Goal: Task Accomplishment & Management: Manage account settings

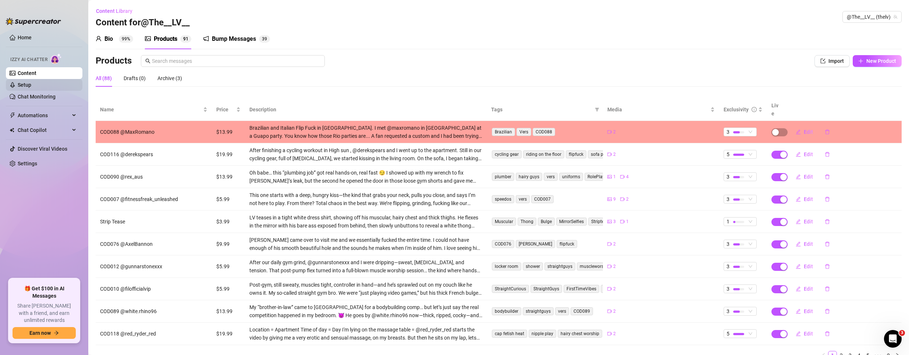
click at [19, 86] on link "Setup" at bounding box center [25, 85] width 14 height 6
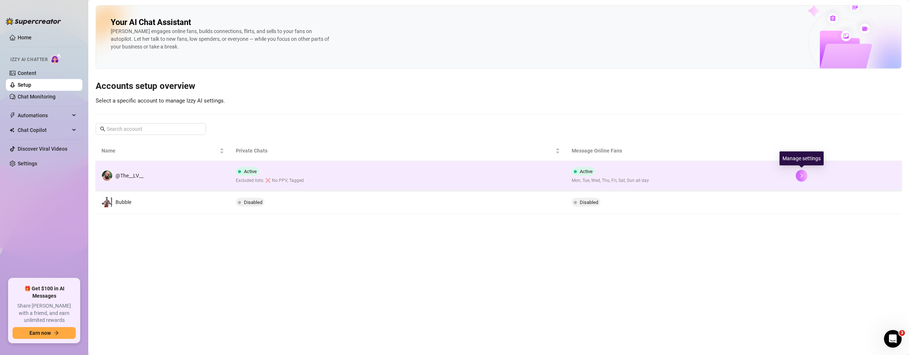
click at [803, 176] on icon "right" at bounding box center [801, 175] width 5 height 5
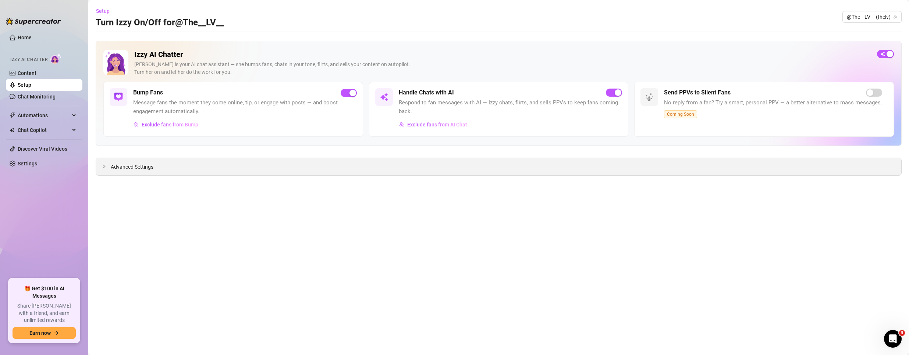
click at [123, 167] on span "Advanced Settings" at bounding box center [132, 167] width 43 height 8
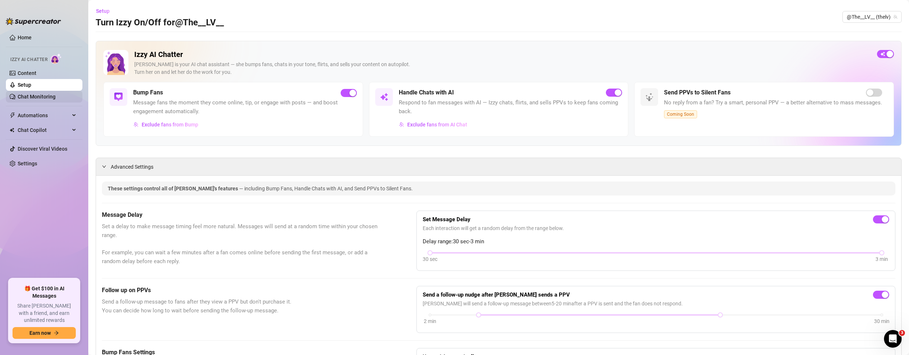
click at [37, 96] on link "Chat Monitoring" at bounding box center [37, 97] width 38 height 6
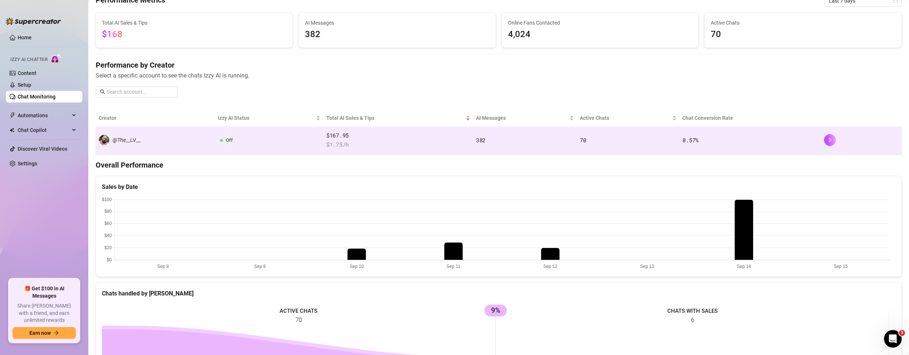
scroll to position [37, 0]
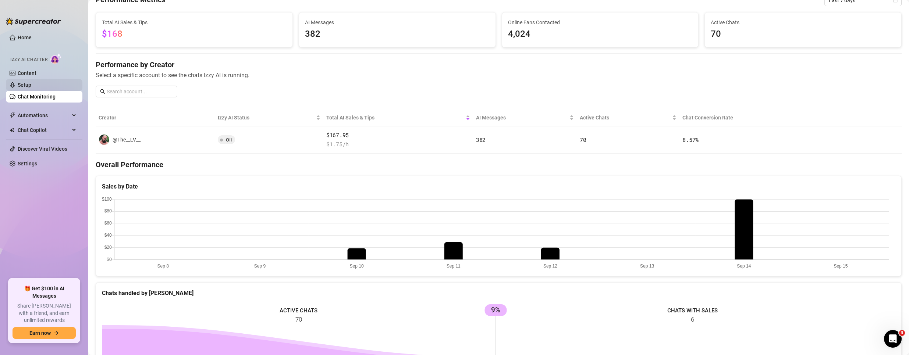
click at [31, 83] on link "Setup" at bounding box center [25, 85] width 14 height 6
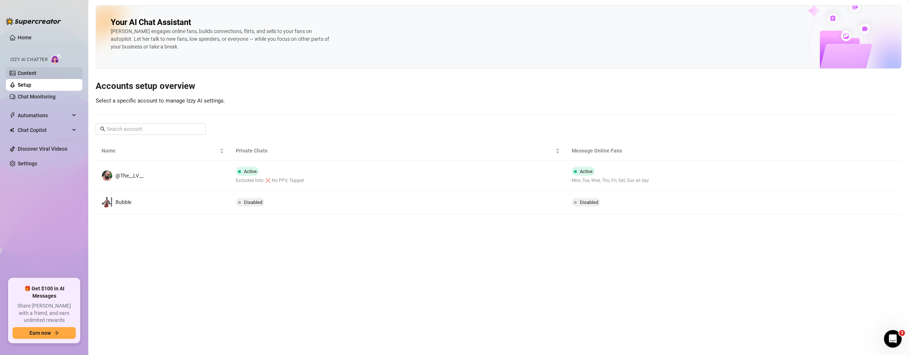
click at [36, 76] on link "Content" at bounding box center [27, 73] width 19 height 6
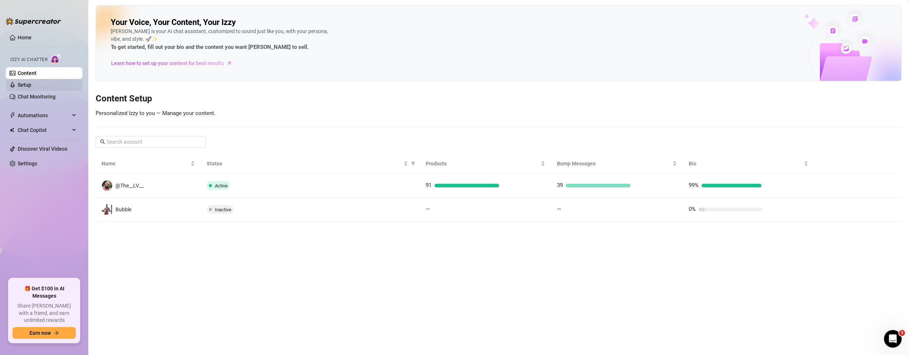
click at [31, 88] on link "Setup" at bounding box center [25, 85] width 14 height 6
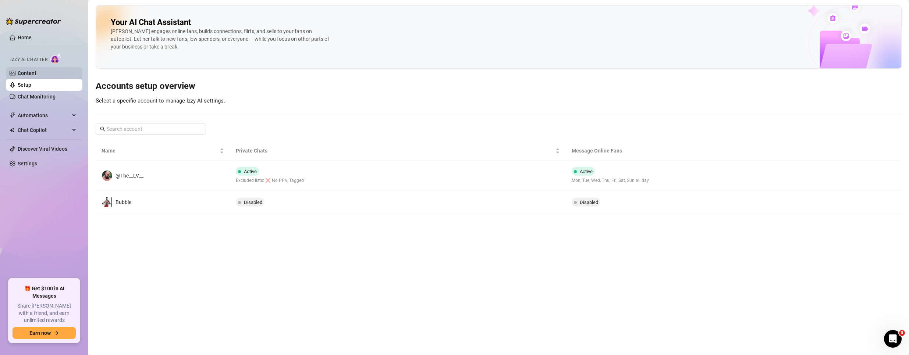
click at [36, 75] on link "Content" at bounding box center [27, 73] width 19 height 6
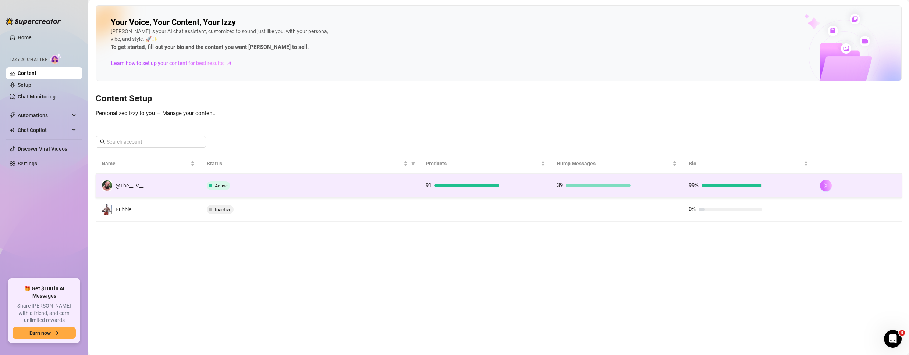
click at [827, 181] on button "button" at bounding box center [826, 186] width 12 height 12
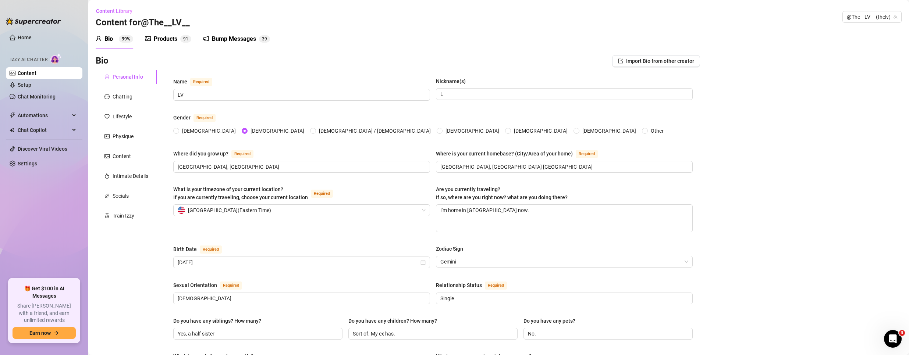
click at [163, 38] on div "Products" at bounding box center [166, 39] width 24 height 9
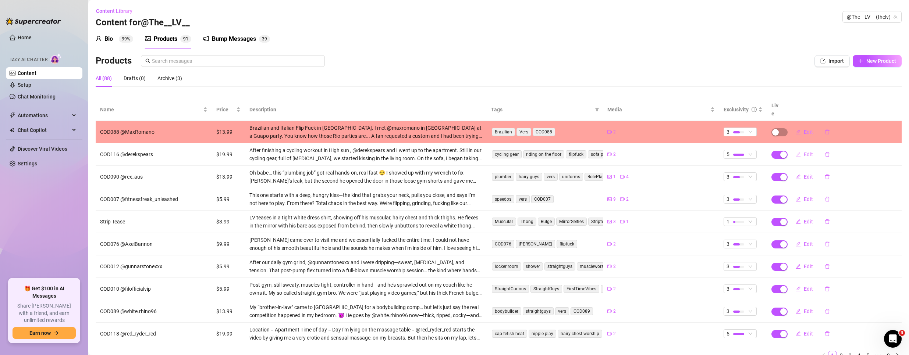
click at [806, 152] on span "Edit" at bounding box center [808, 155] width 9 height 6
type textarea "“Who knew a cycling session would end with me getting ridden all over the apart…"
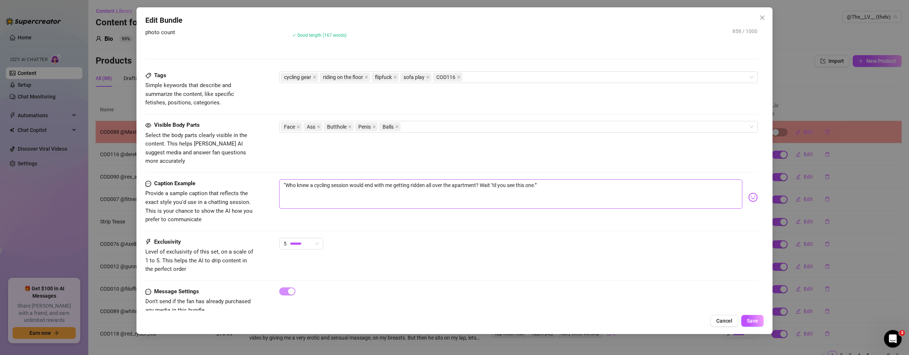
scroll to position [357, 0]
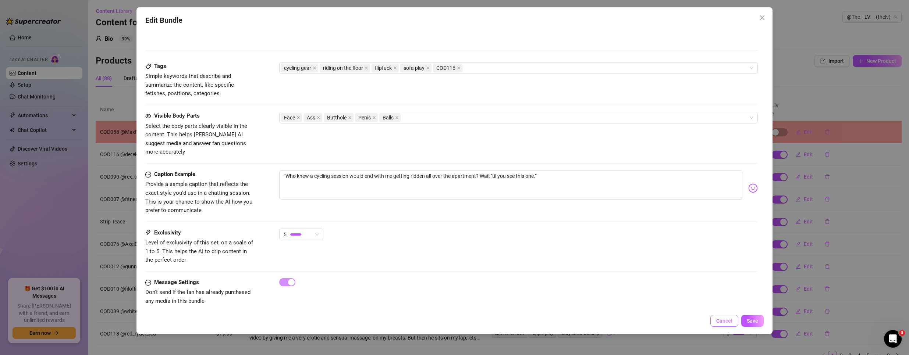
click at [723, 322] on span "Cancel" at bounding box center [724, 321] width 16 height 6
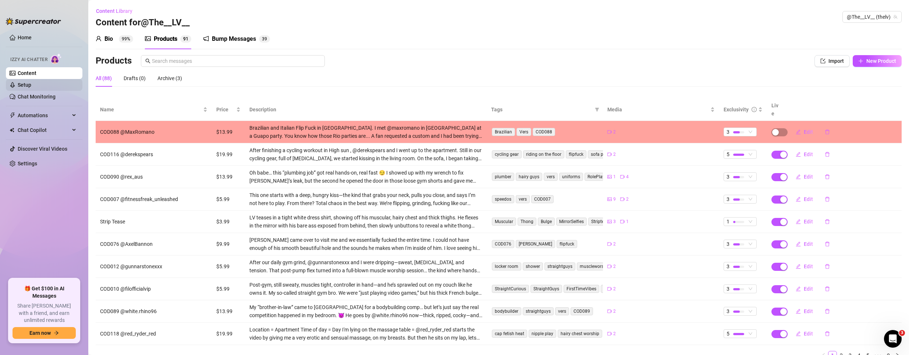
click at [26, 85] on link "Setup" at bounding box center [25, 85] width 14 height 6
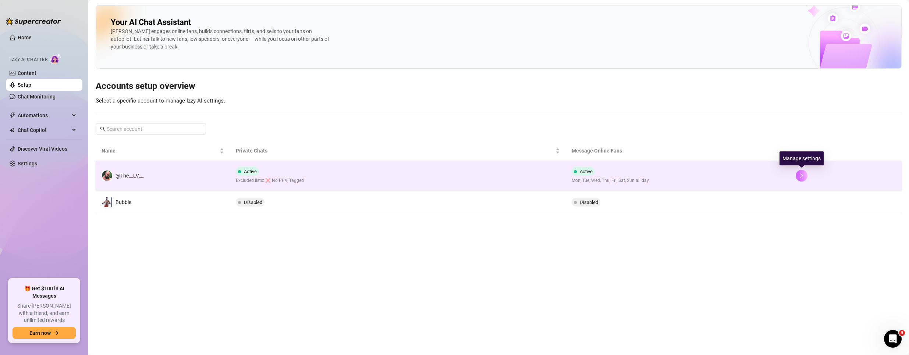
click at [806, 174] on button "button" at bounding box center [802, 176] width 12 height 12
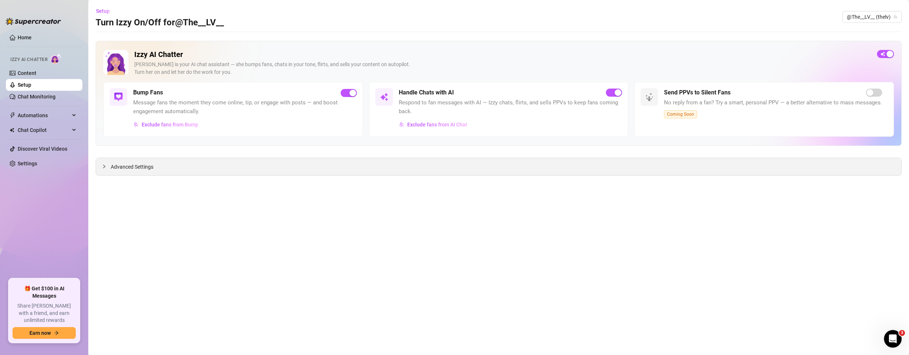
click at [180, 167] on div "Advanced Settings" at bounding box center [499, 166] width 806 height 17
click at [124, 165] on span "Advanced Settings" at bounding box center [132, 167] width 43 height 8
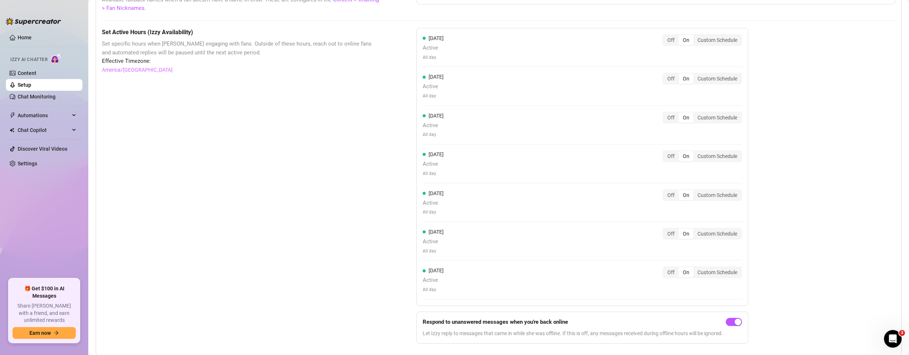
scroll to position [613, 0]
